Goal: Obtain resource: Download file/media

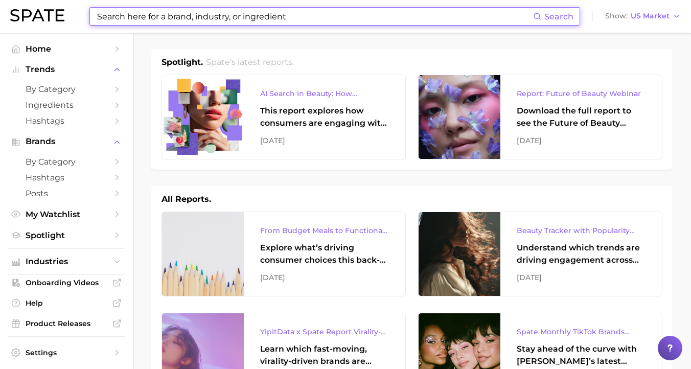
click at [263, 19] on input at bounding box center [314, 16] width 437 height 17
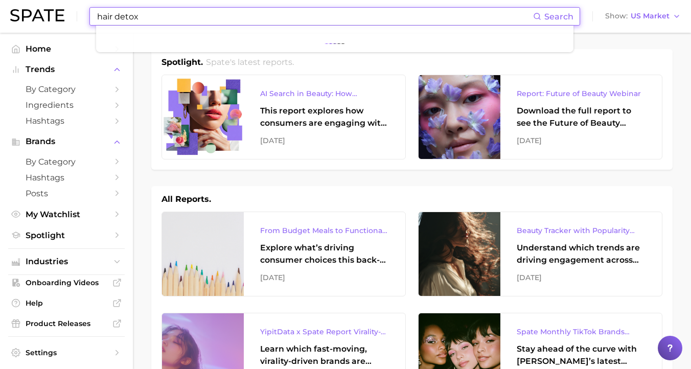
type input "hair detox"
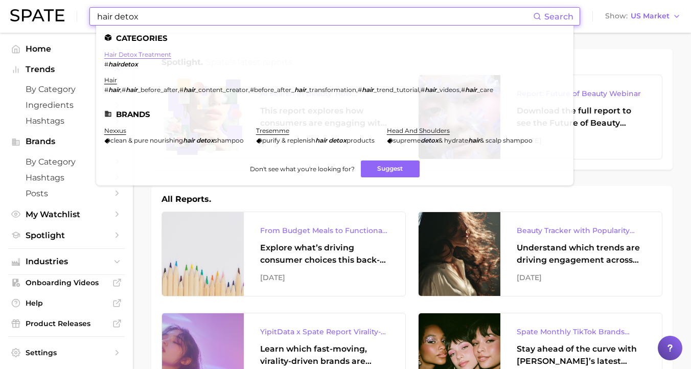
click at [147, 56] on link "hair detox treatment" at bounding box center [137, 55] width 67 height 8
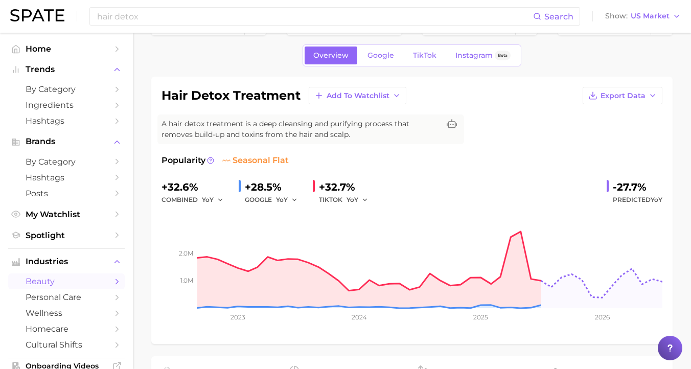
scroll to position [47, 0]
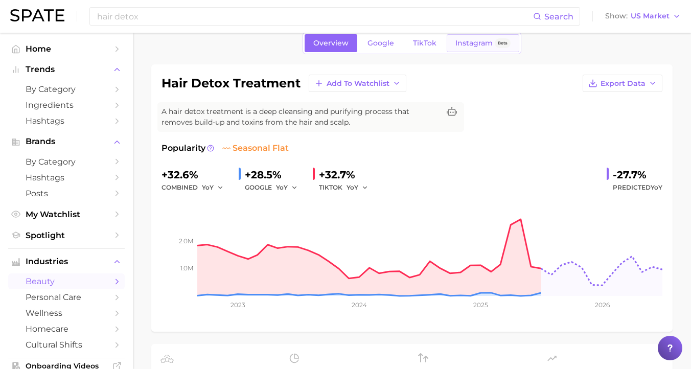
click at [460, 41] on span "Instagram" at bounding box center [474, 43] width 37 height 9
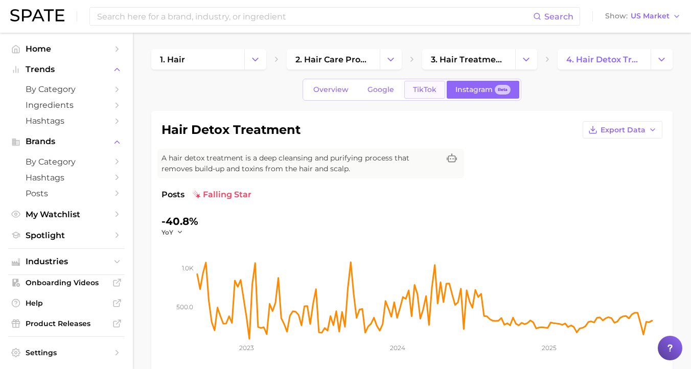
click at [418, 87] on span "TikTok" at bounding box center [425, 89] width 24 height 9
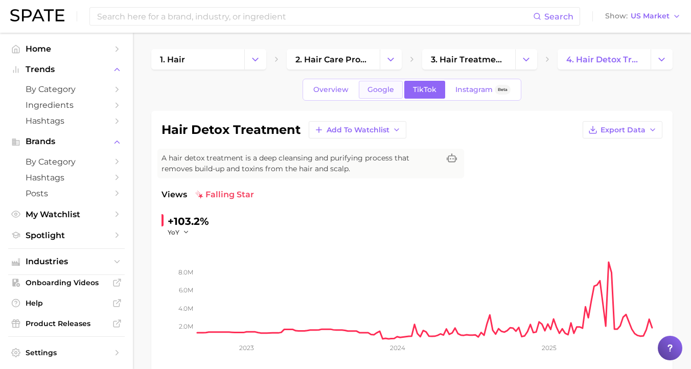
click at [390, 87] on span "Google" at bounding box center [381, 89] width 27 height 9
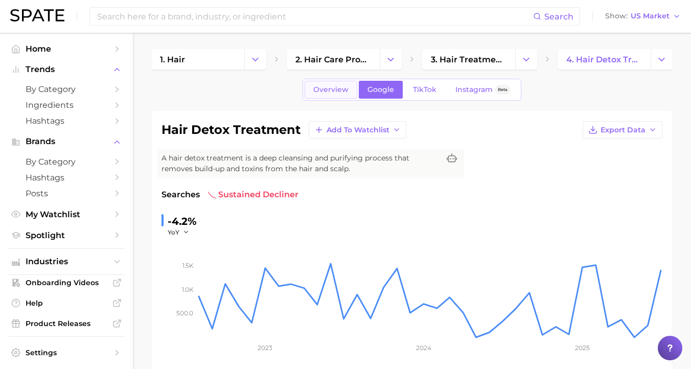
click at [346, 89] on span "Overview" at bounding box center [330, 89] width 35 height 9
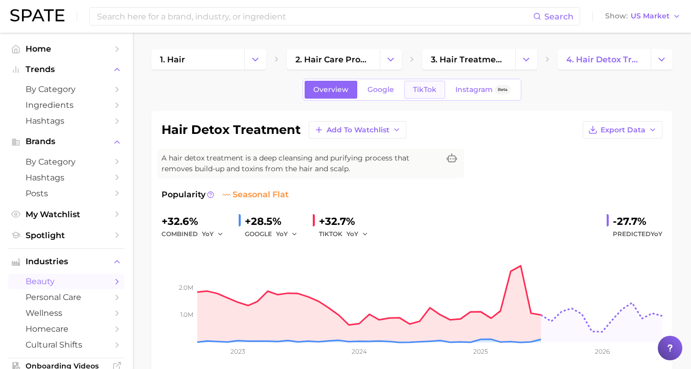
click at [435, 96] on link "TikTok" at bounding box center [424, 90] width 41 height 18
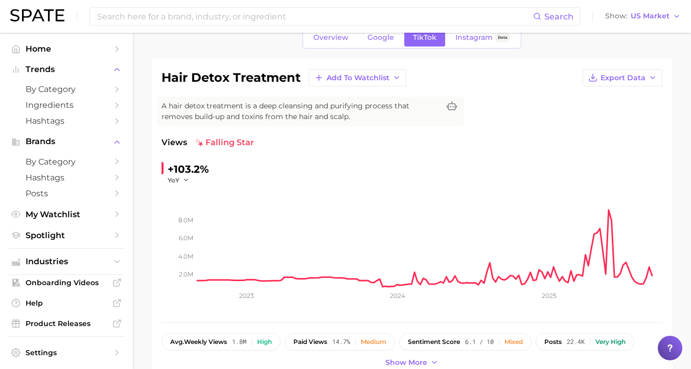
scroll to position [54, 0]
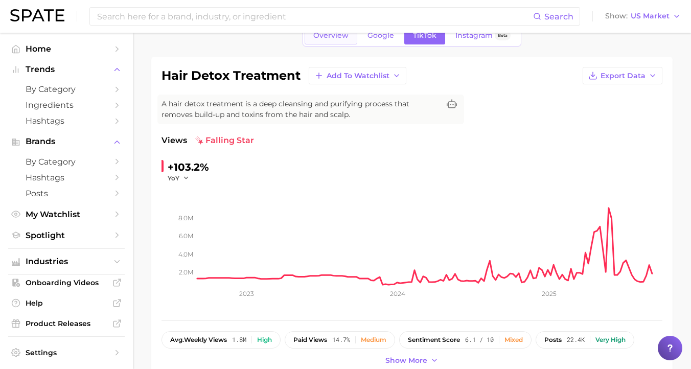
click at [344, 38] on span "Overview" at bounding box center [330, 35] width 35 height 9
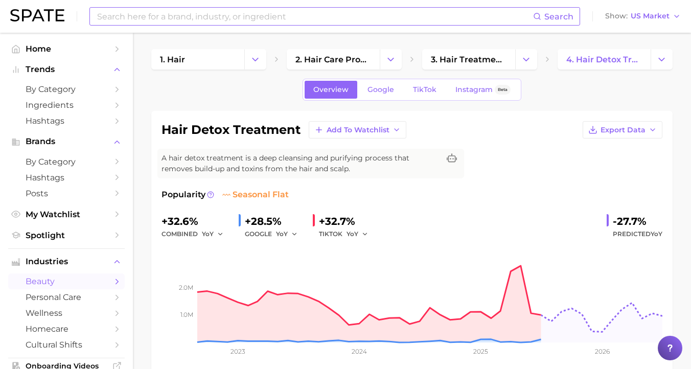
click at [176, 19] on input at bounding box center [314, 16] width 437 height 17
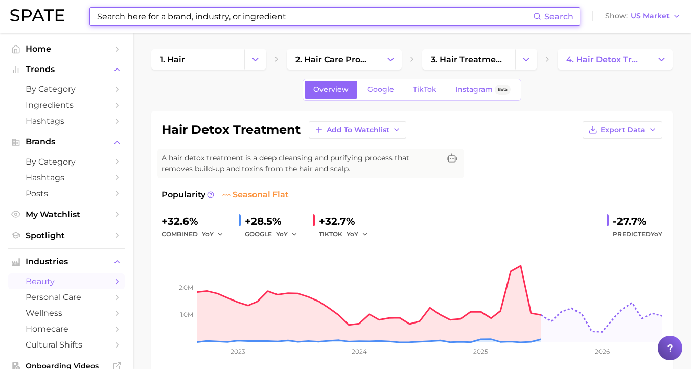
click at [176, 19] on input at bounding box center [314, 16] width 437 height 17
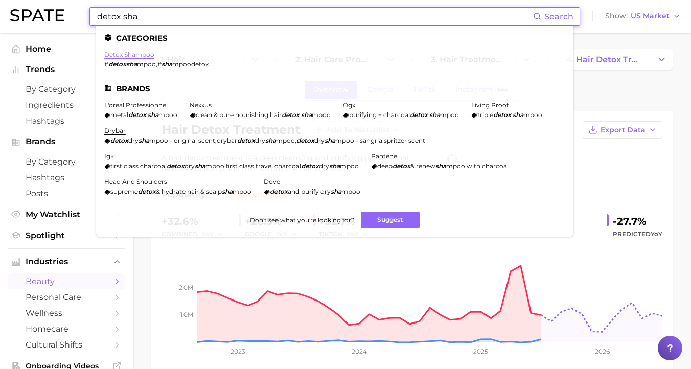
type input "detox sha"
click at [135, 56] on link "detox shampoo" at bounding box center [129, 55] width 50 height 8
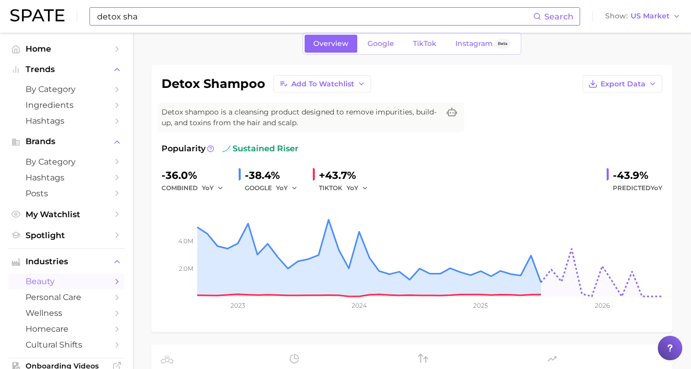
scroll to position [47, 0]
click at [427, 40] on span "TikTok" at bounding box center [425, 43] width 24 height 9
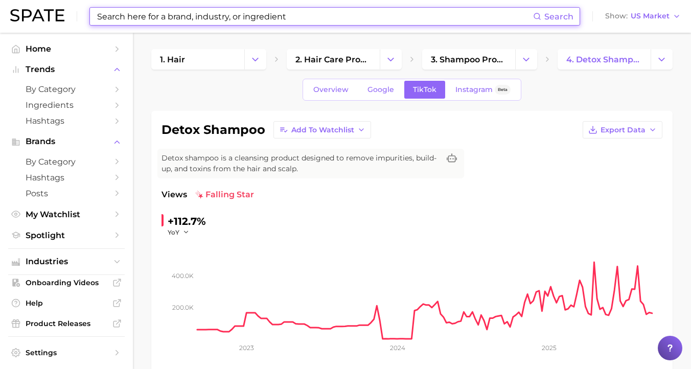
click at [261, 19] on input at bounding box center [314, 16] width 437 height 17
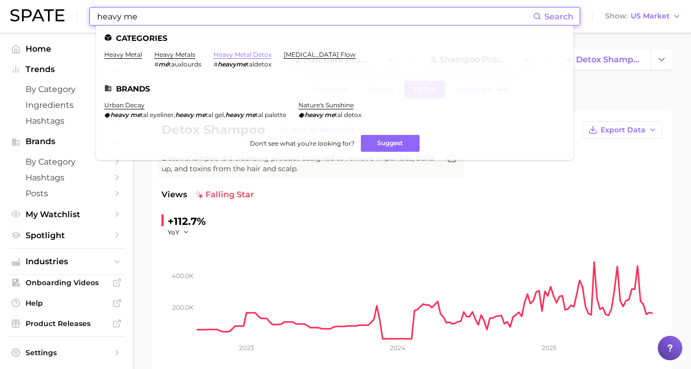
click at [235, 54] on link "heavy metal detox" at bounding box center [243, 55] width 58 height 8
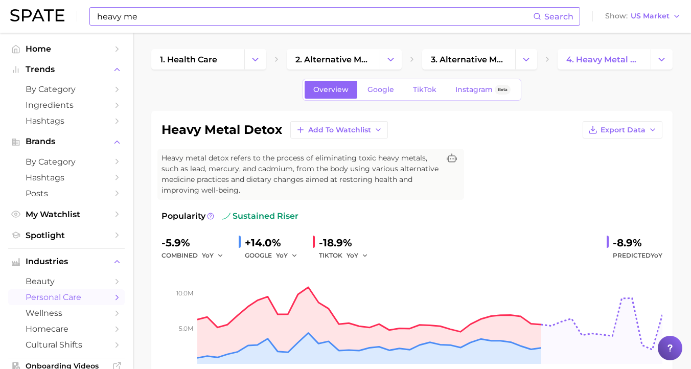
click at [192, 13] on input "heavy me" at bounding box center [314, 16] width 437 height 17
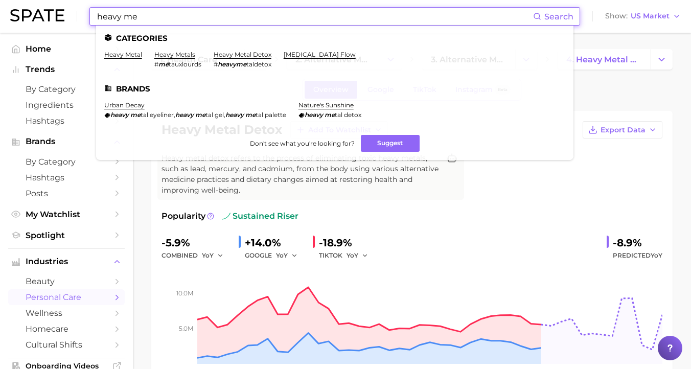
click at [192, 13] on input "heavy me" at bounding box center [314, 16] width 437 height 17
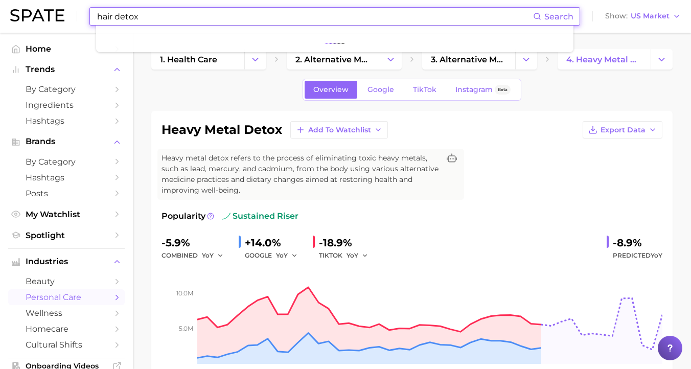
drag, startPoint x: 115, startPoint y: 17, endPoint x: 92, endPoint y: 17, distance: 23.5
click at [92, 17] on div "hair detox Search" at bounding box center [334, 16] width 491 height 18
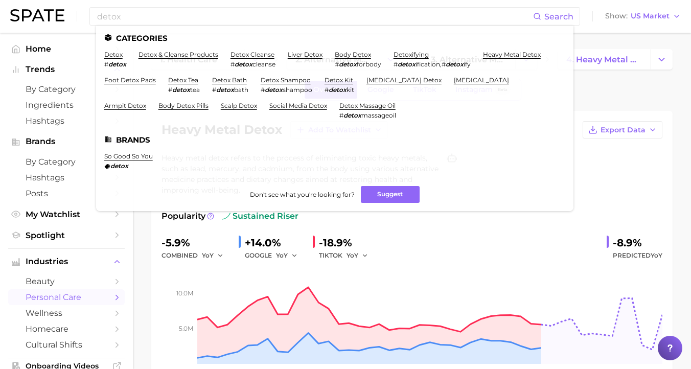
click at [68, 17] on div "detox Search Categories detox # detox detox & cleanse products detox cleanse # …" at bounding box center [345, 16] width 671 height 33
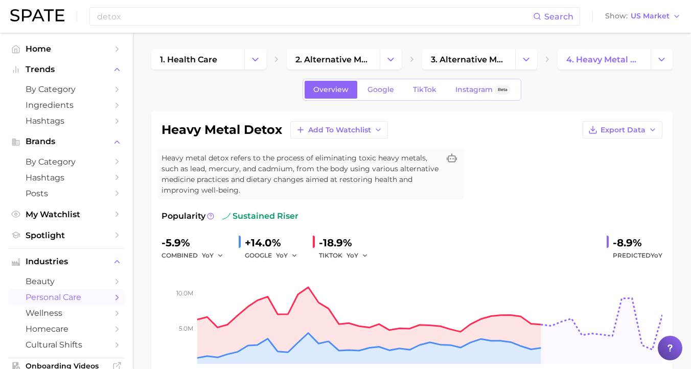
click at [138, 6] on div "detox Search Show US Market" at bounding box center [345, 16] width 671 height 33
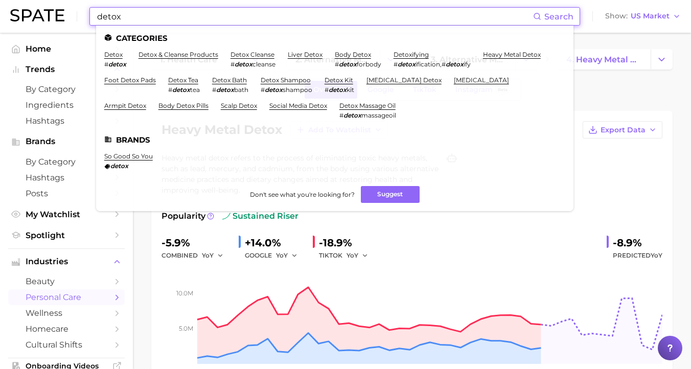
click at [138, 14] on input "detox" at bounding box center [314, 16] width 437 height 17
click at [99, 13] on input "detox" at bounding box center [314, 16] width 437 height 17
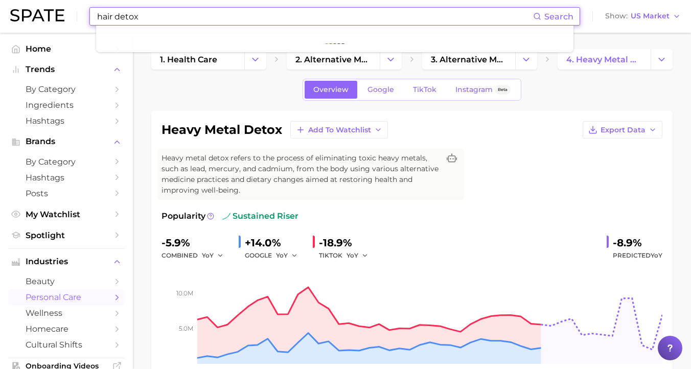
click at [131, 17] on input "hair detox" at bounding box center [314, 16] width 437 height 17
click at [151, 17] on input "hair detox" at bounding box center [314, 16] width 437 height 17
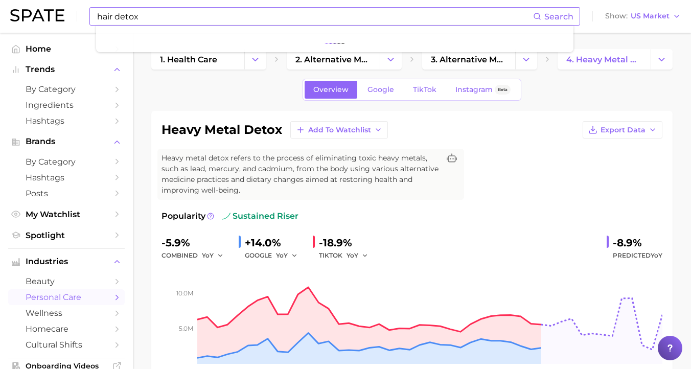
click at [547, 15] on span "Search" at bounding box center [558, 17] width 29 height 10
click at [512, 11] on input "hair detox" at bounding box center [314, 16] width 437 height 17
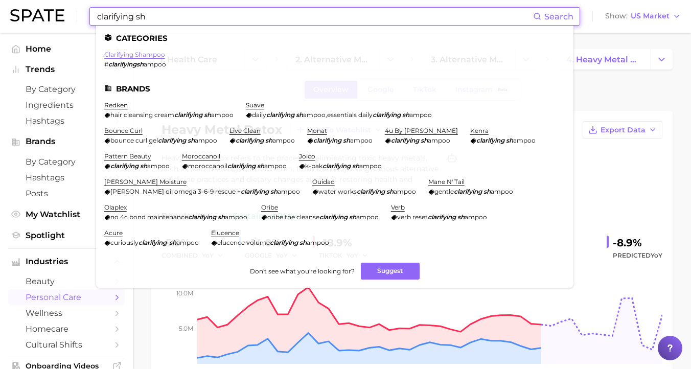
type input "clarifying sh"
click at [156, 52] on link "clarifying shampoo" at bounding box center [134, 55] width 61 height 8
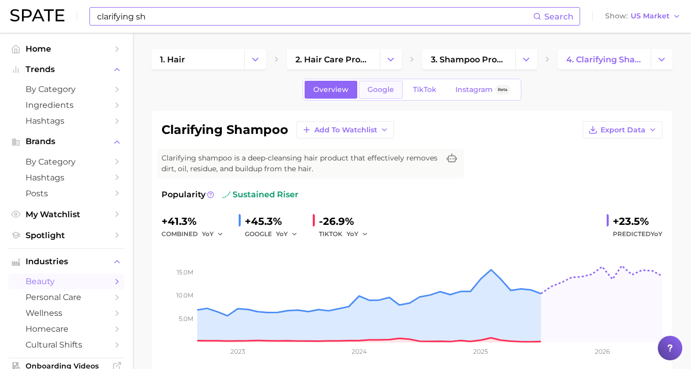
click at [383, 89] on span "Google" at bounding box center [381, 89] width 27 height 9
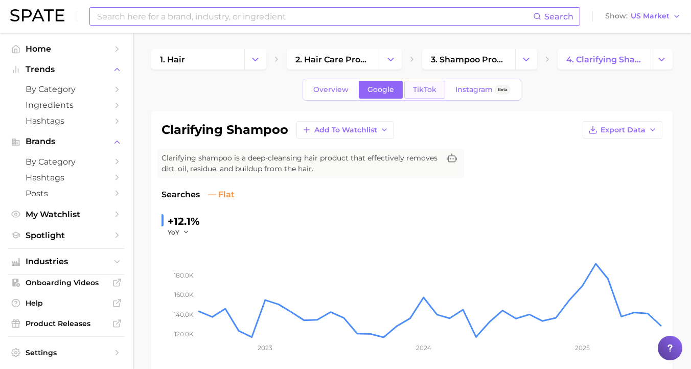
click at [420, 86] on span "TikTok" at bounding box center [425, 89] width 24 height 9
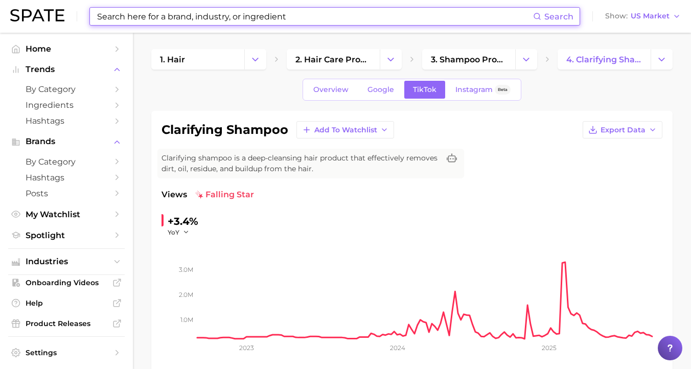
click at [262, 19] on input at bounding box center [314, 16] width 437 height 17
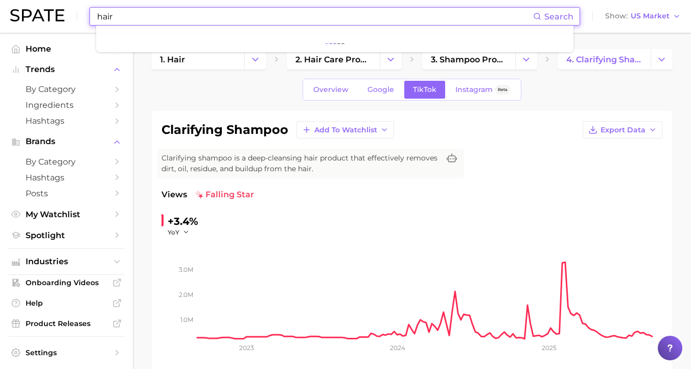
type input "hair"
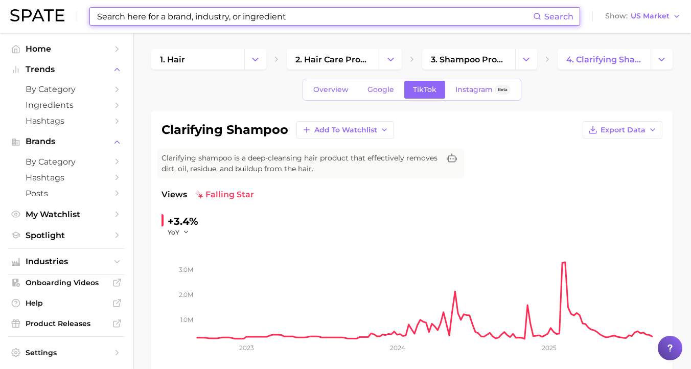
type input "["
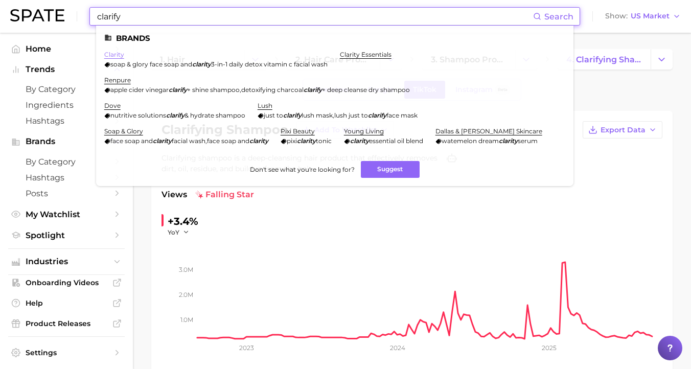
type input "clarify"
click at [119, 56] on link "clarity" at bounding box center [114, 55] width 20 height 8
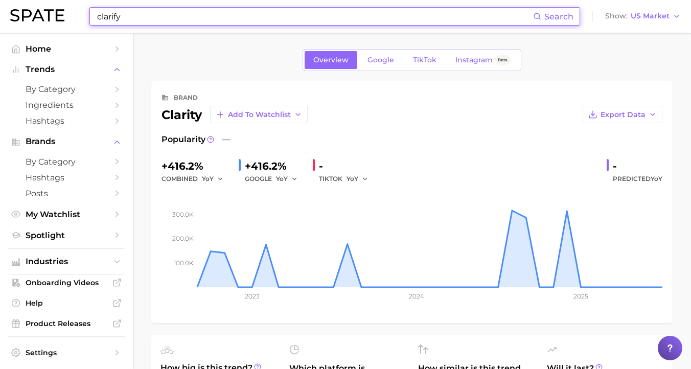
click at [142, 20] on input "clarify" at bounding box center [314, 16] width 437 height 17
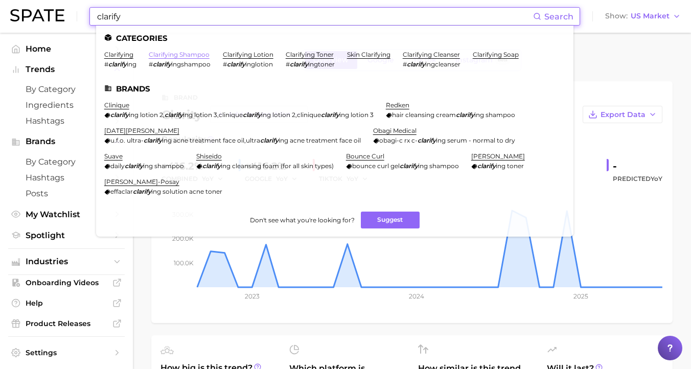
type input "clarify"
click at [189, 55] on link "clarifying shampoo" at bounding box center [179, 55] width 61 height 8
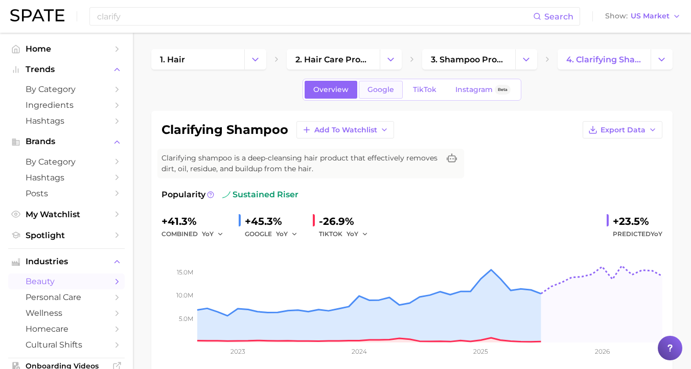
click at [396, 90] on link "Google" at bounding box center [381, 90] width 44 height 18
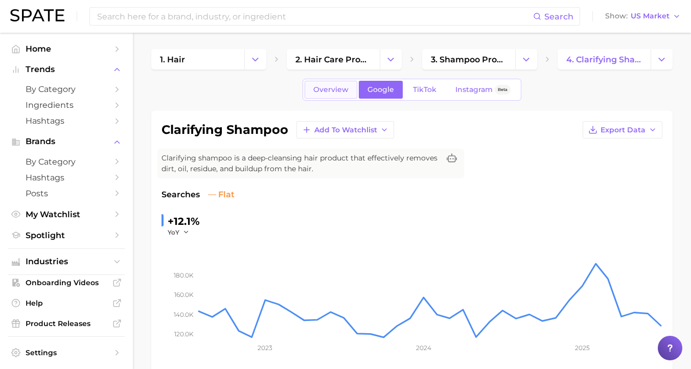
click at [340, 92] on span "Overview" at bounding box center [330, 89] width 35 height 9
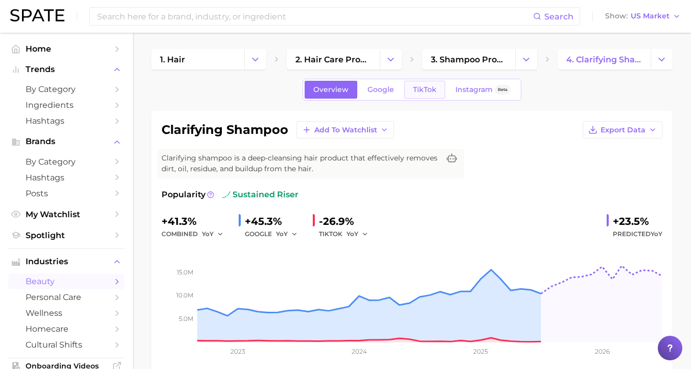
click at [427, 86] on span "TikTok" at bounding box center [425, 89] width 24 height 9
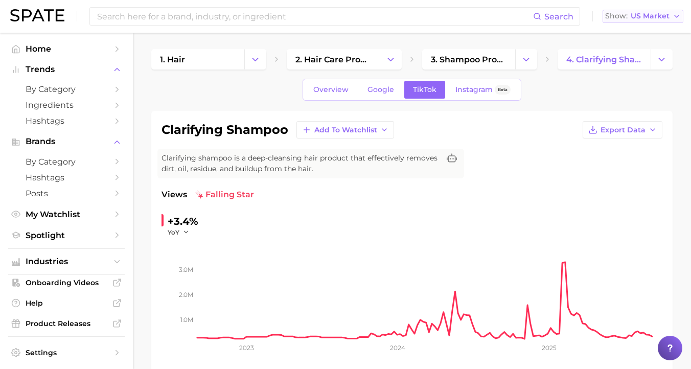
click at [640, 16] on span "US Market" at bounding box center [650, 16] width 39 height 6
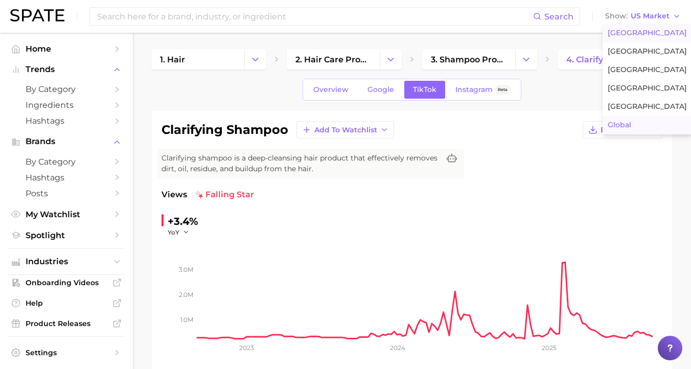
click at [641, 125] on button "Global" at bounding box center [647, 125] width 89 height 18
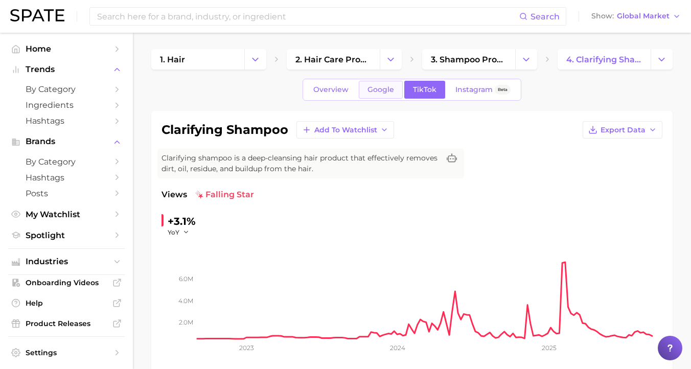
click at [377, 89] on span "Google" at bounding box center [381, 89] width 27 height 9
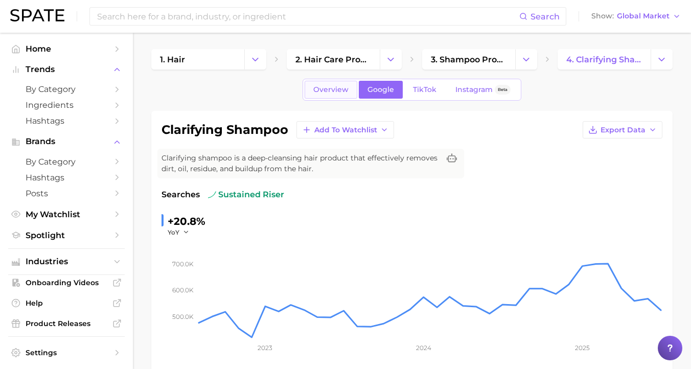
click at [333, 90] on span "Overview" at bounding box center [330, 89] width 35 height 9
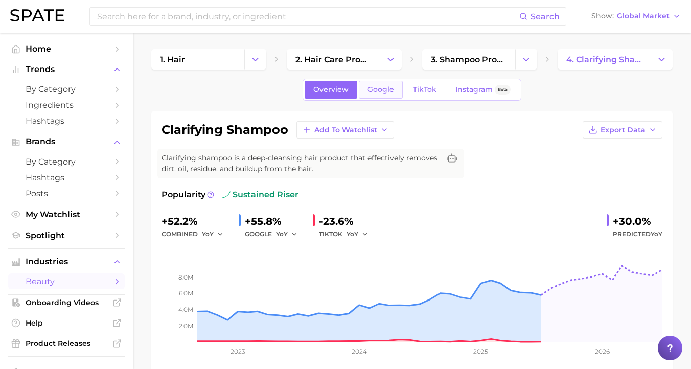
click at [381, 95] on link "Google" at bounding box center [381, 90] width 44 height 18
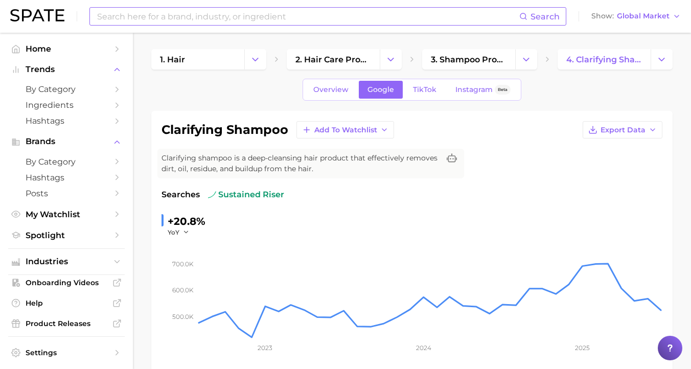
click at [174, 15] on input at bounding box center [307, 16] width 423 height 17
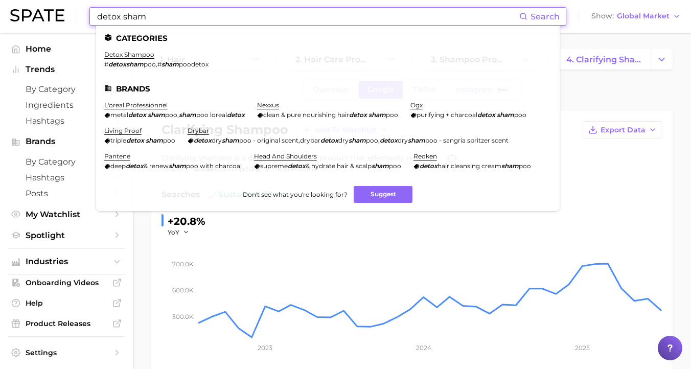
type input "detox sham"
click at [148, 55] on link "detox shampoo" at bounding box center [129, 55] width 50 height 8
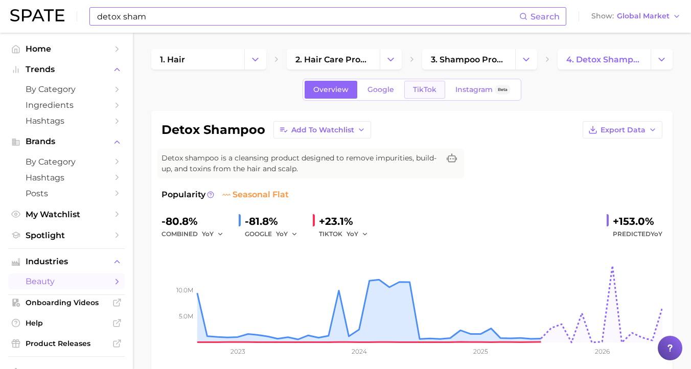
click at [426, 93] on span "TikTok" at bounding box center [425, 89] width 24 height 9
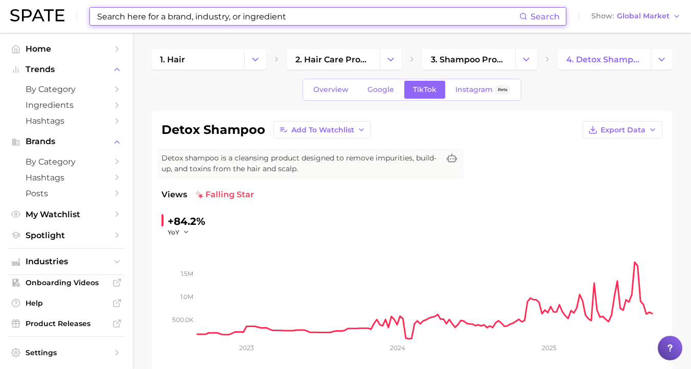
click at [271, 11] on input at bounding box center [307, 16] width 423 height 17
click at [283, 13] on input at bounding box center [307, 16] width 423 height 17
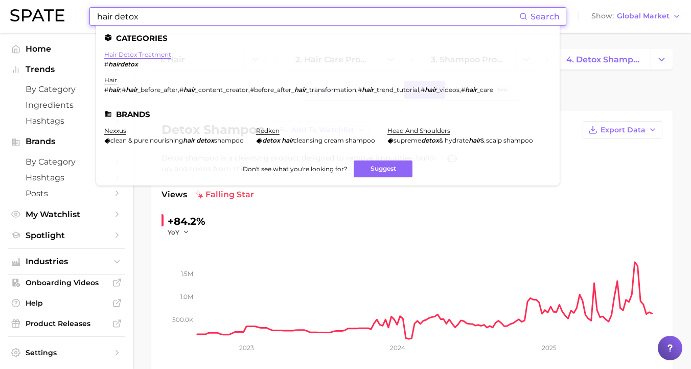
type input "hair detox"
click at [141, 54] on link "hair detox treatment" at bounding box center [137, 55] width 67 height 8
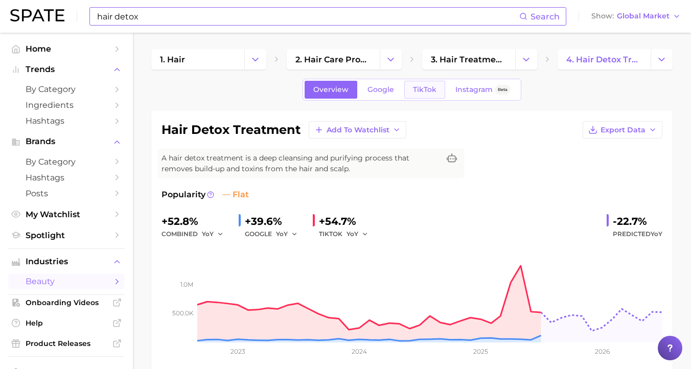
click at [432, 89] on span "TikTok" at bounding box center [425, 89] width 24 height 9
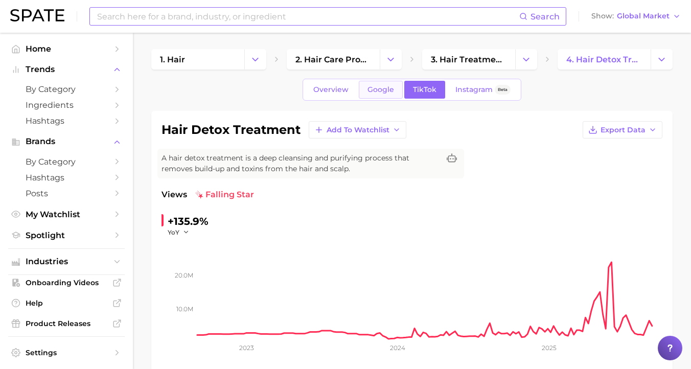
click at [391, 87] on span "Google" at bounding box center [381, 89] width 27 height 9
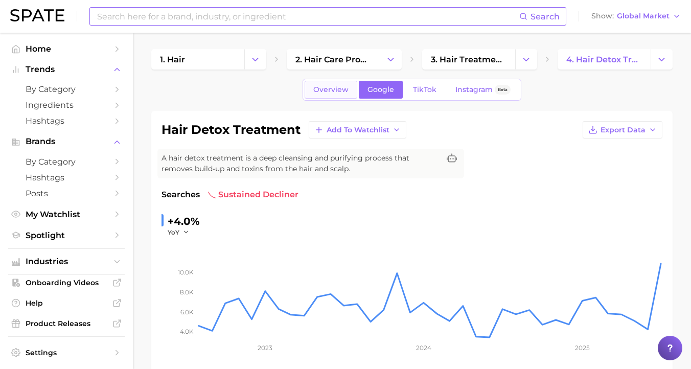
click at [345, 87] on span "Overview" at bounding box center [330, 89] width 35 height 9
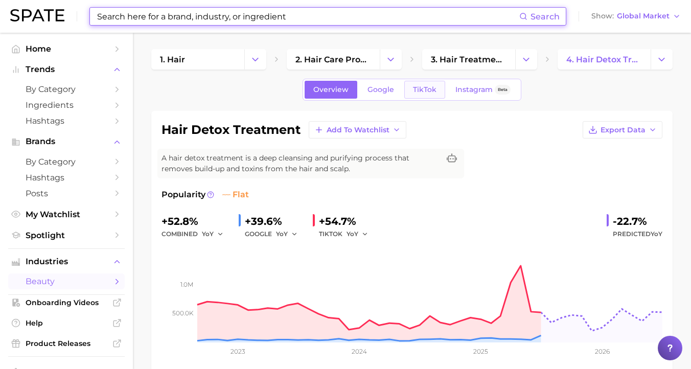
click at [426, 95] on link "TikTok" at bounding box center [424, 90] width 41 height 18
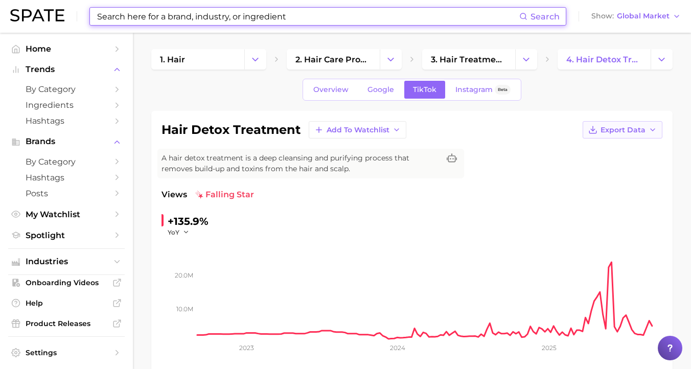
click at [641, 126] on span "Export Data" at bounding box center [623, 130] width 45 height 9
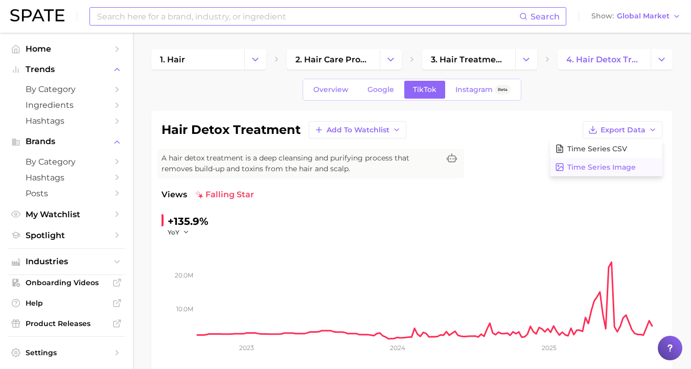
click at [619, 166] on span "Time Series Image" at bounding box center [601, 167] width 69 height 9
